Goal: Navigation & Orientation: Understand site structure

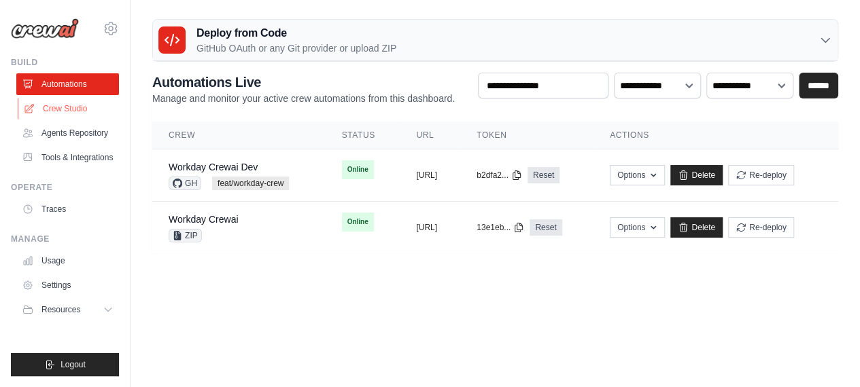
click at [68, 108] on link "Crew Studio" at bounding box center [69, 109] width 103 height 22
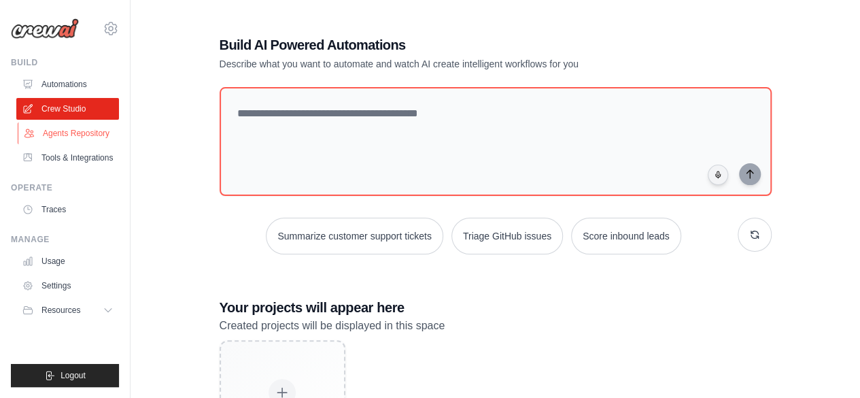
click at [99, 137] on link "Agents Repository" at bounding box center [69, 133] width 103 height 22
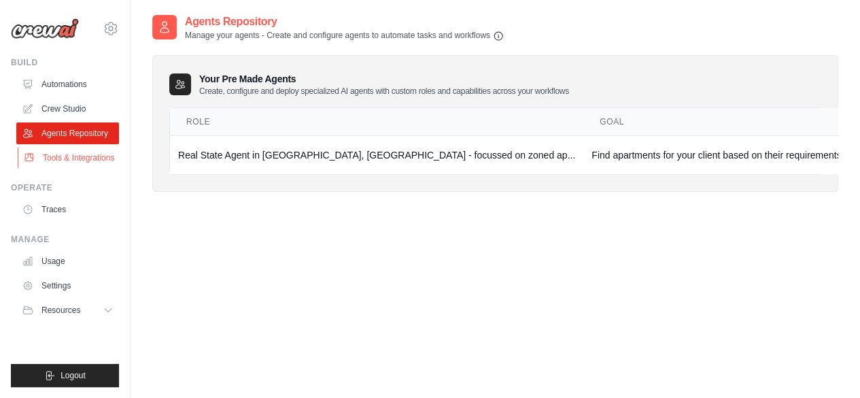
click at [82, 169] on link "Tools & Integrations" at bounding box center [69, 158] width 103 height 22
